Goal: Check status: Check status

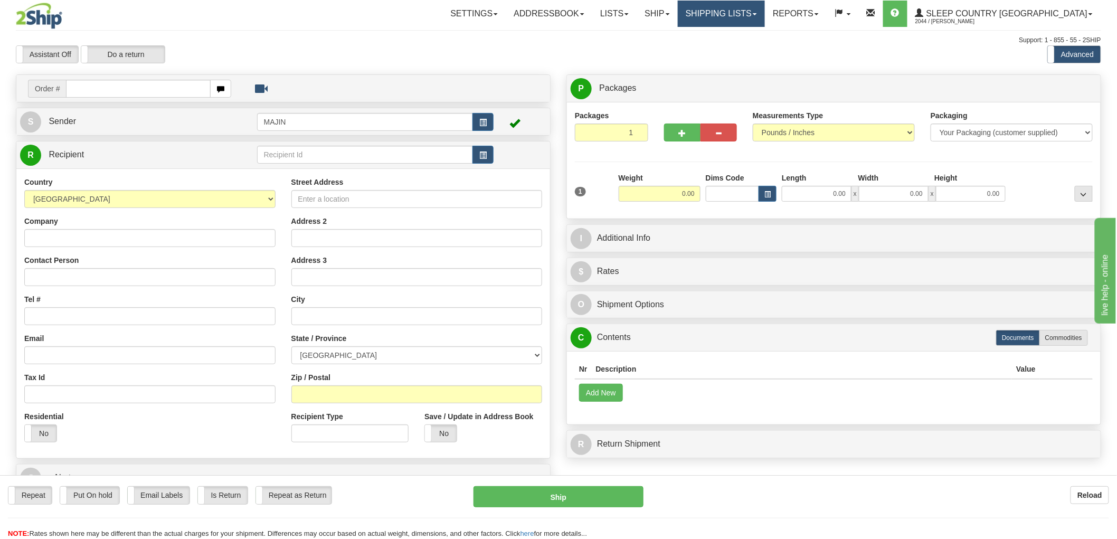
click at [765, 21] on link "Shipping lists" at bounding box center [721, 14] width 87 height 26
click at [734, 37] on span "Current Shipments" at bounding box center [703, 37] width 62 height 8
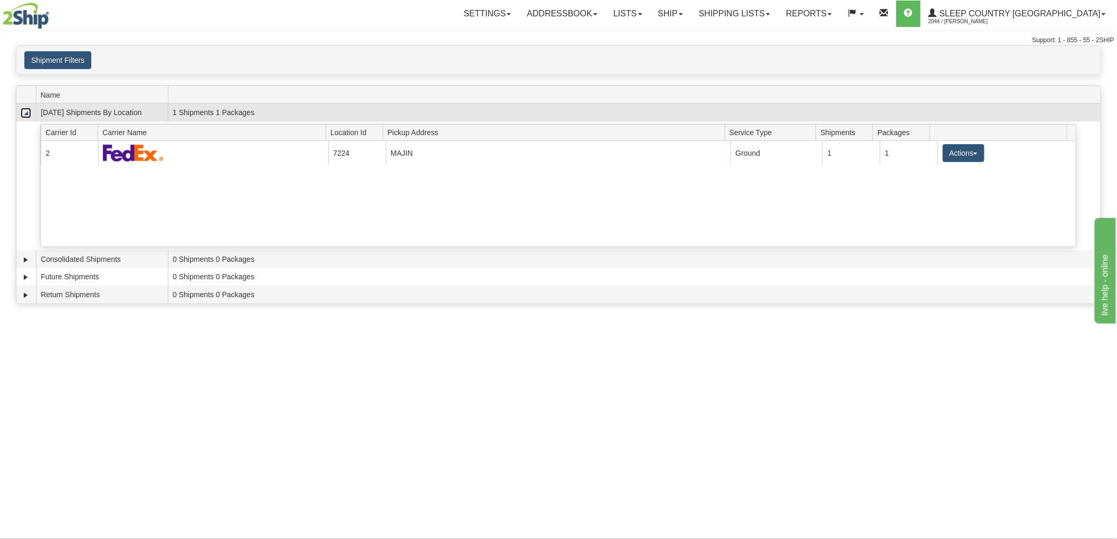
click at [28, 114] on link "Collapse" at bounding box center [26, 113] width 11 height 11
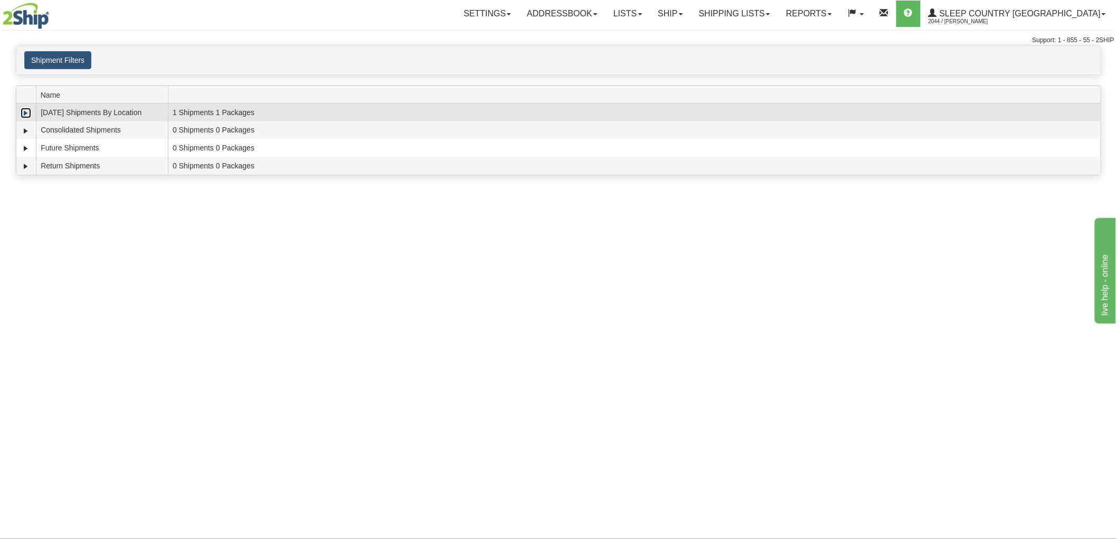
click at [25, 113] on link "Expand" at bounding box center [26, 113] width 11 height 11
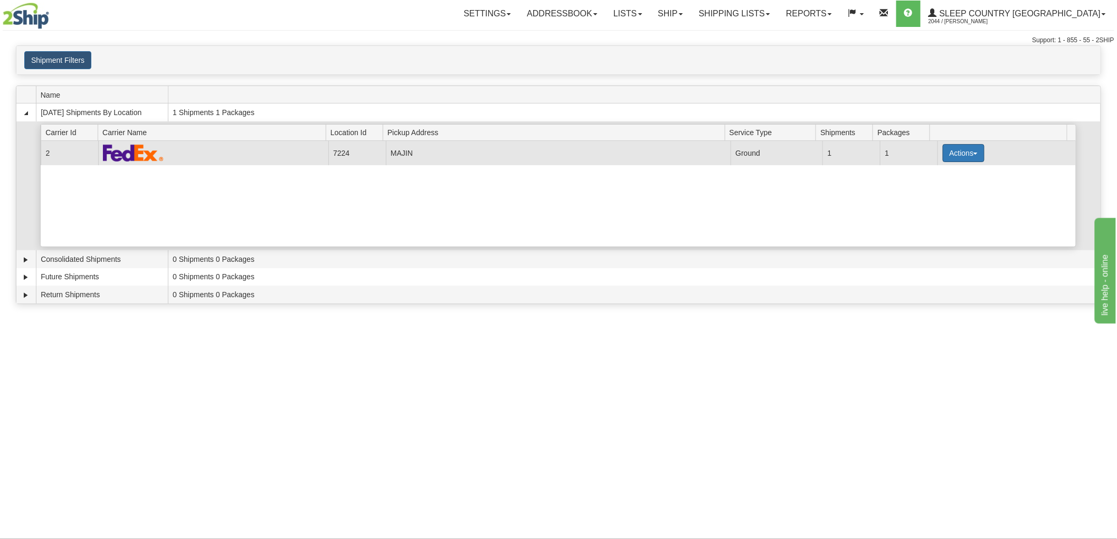
click at [947, 154] on button "Actions" at bounding box center [963, 153] width 42 height 18
click at [938, 169] on span "Details" at bounding box center [924, 172] width 28 height 7
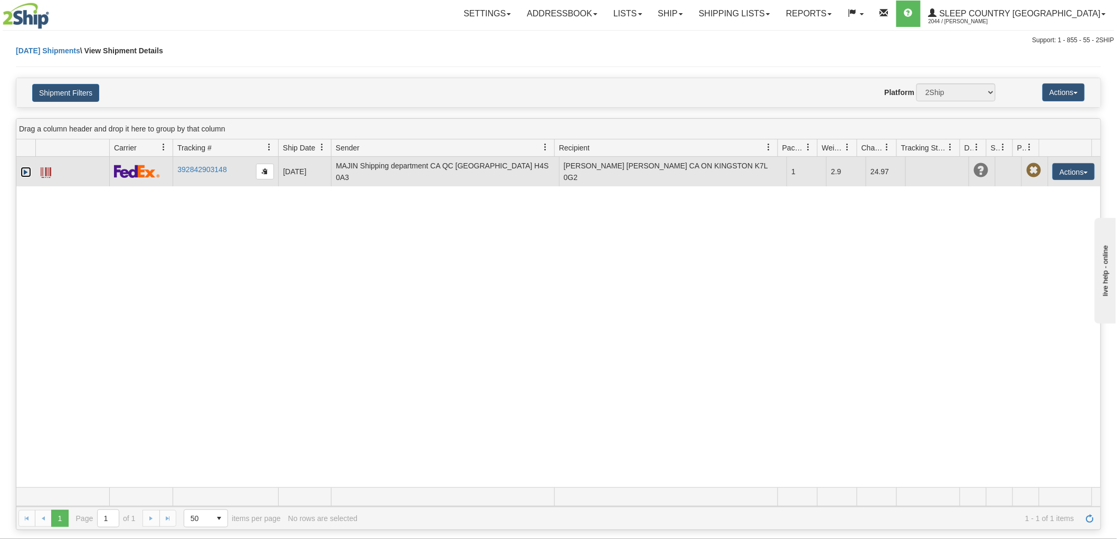
click at [27, 167] on link "Expand" at bounding box center [26, 172] width 11 height 11
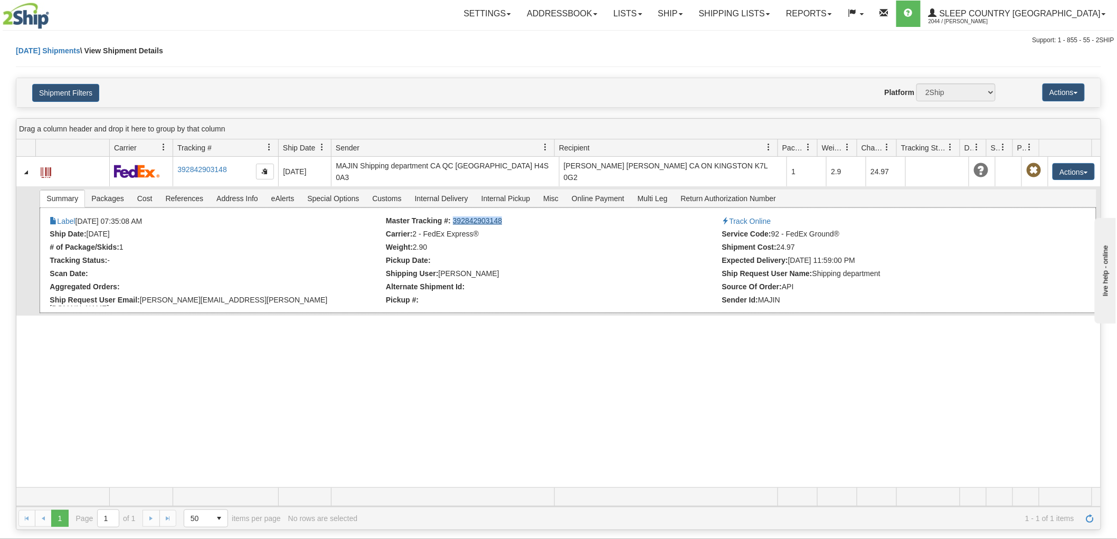
drag, startPoint x: 508, startPoint y: 220, endPoint x: 451, endPoint y: 216, distance: 57.6
click at [451, 216] on li "Master Tracking #: 392842903148" at bounding box center [553, 221] width 334 height 11
copy link "392842903148"
